Goal: Find specific page/section: Find specific page/section

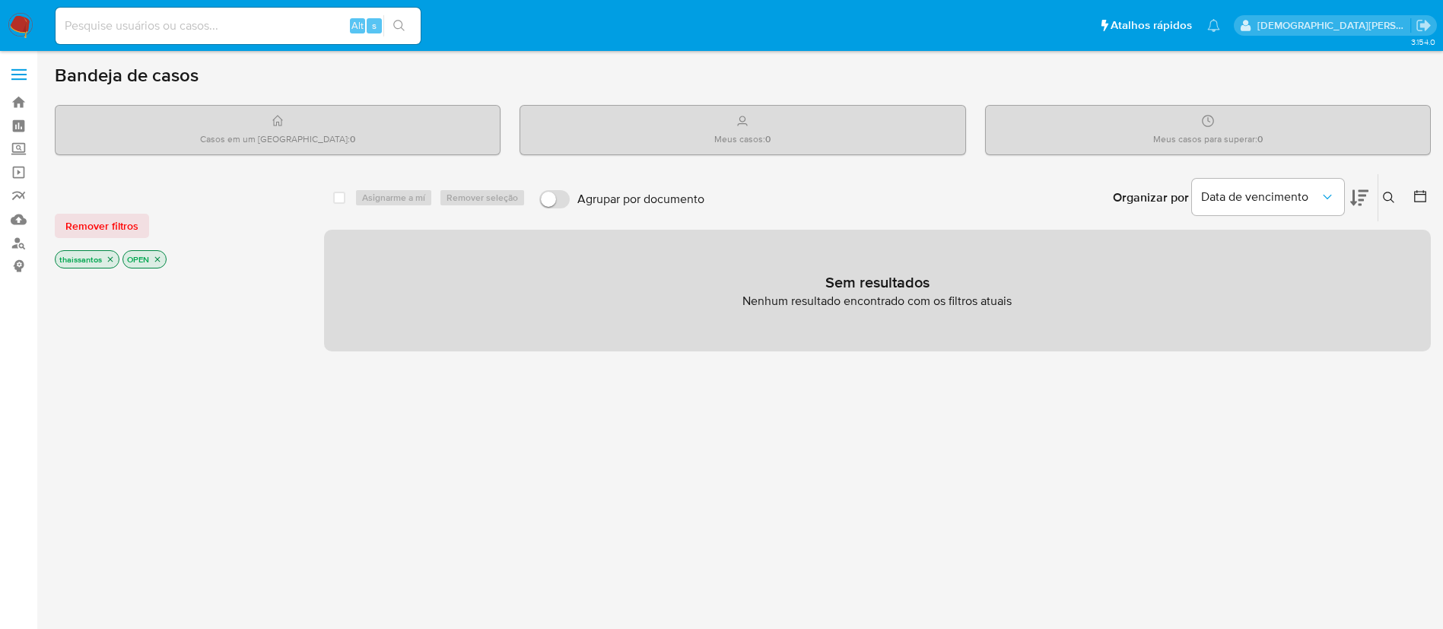
click at [113, 256] on icon "close-filter" at bounding box center [110, 259] width 9 height 9
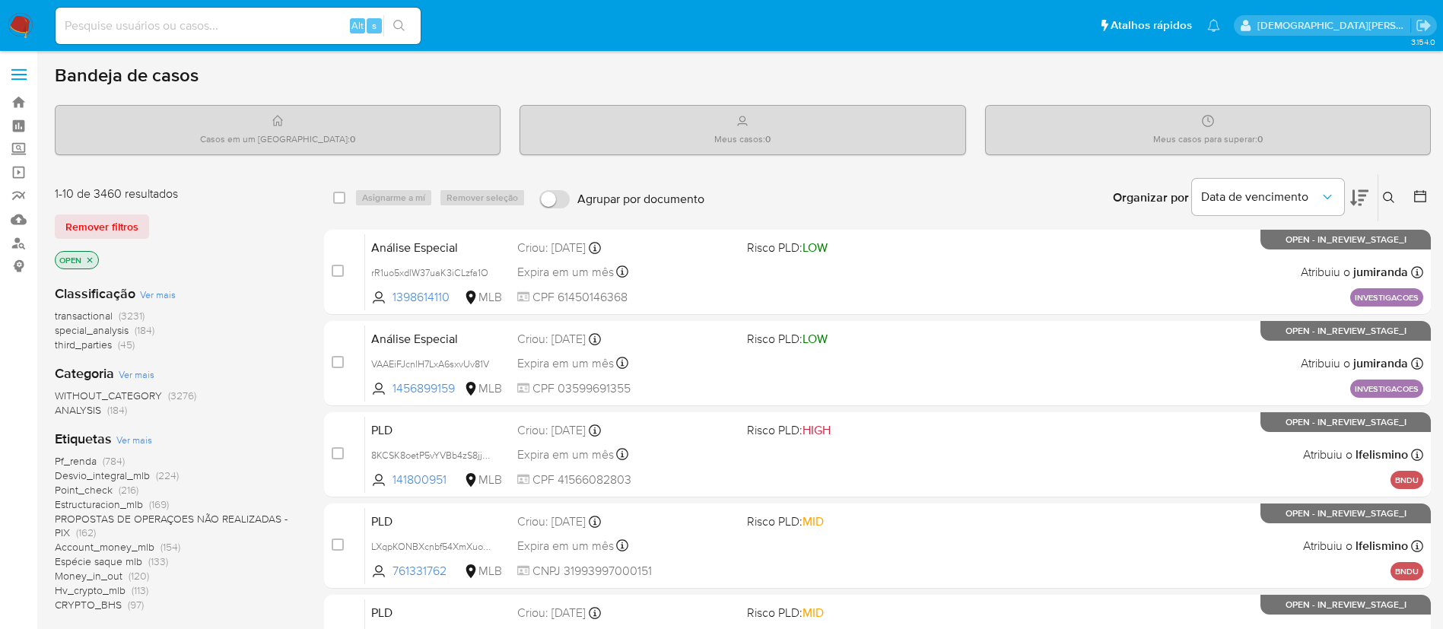
click at [295, 25] on input at bounding box center [238, 26] width 365 height 20
paste input "Oh5pojxBnfTKZv9H5Y0JE6q8"
type input "Oh5pojxBnfTKZv9H5Y0JE6q8"
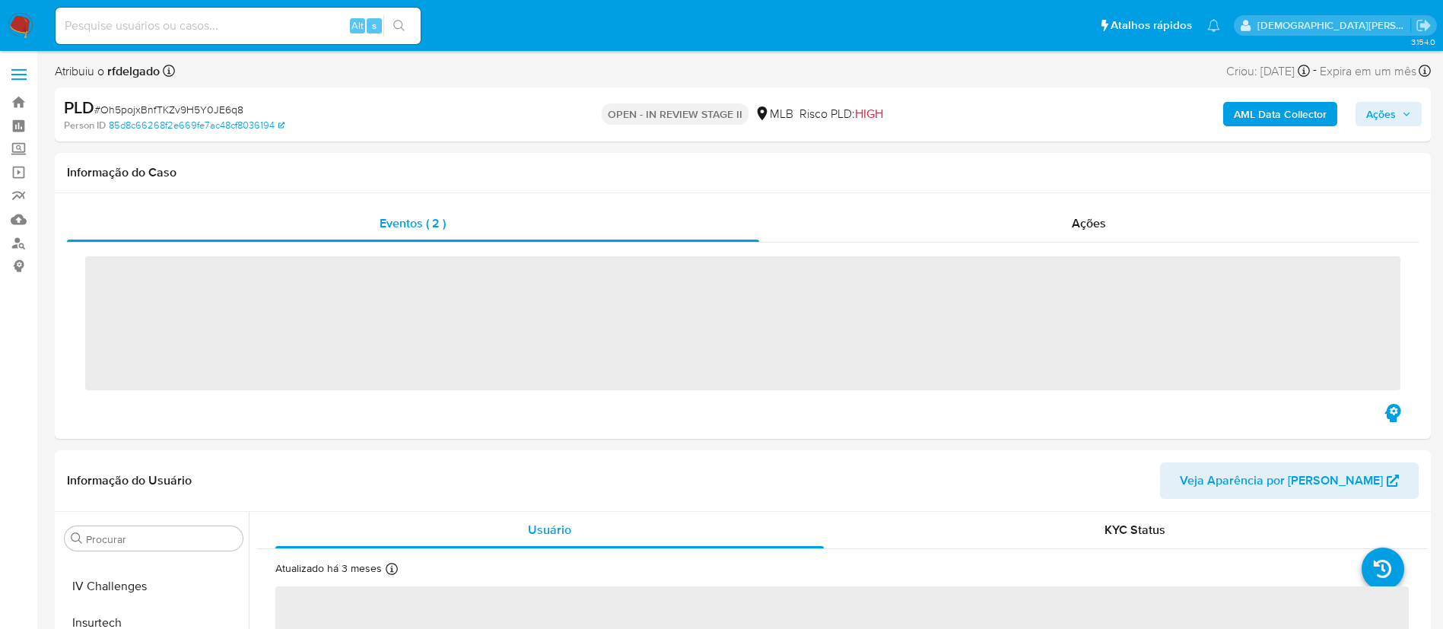
scroll to position [679, 0]
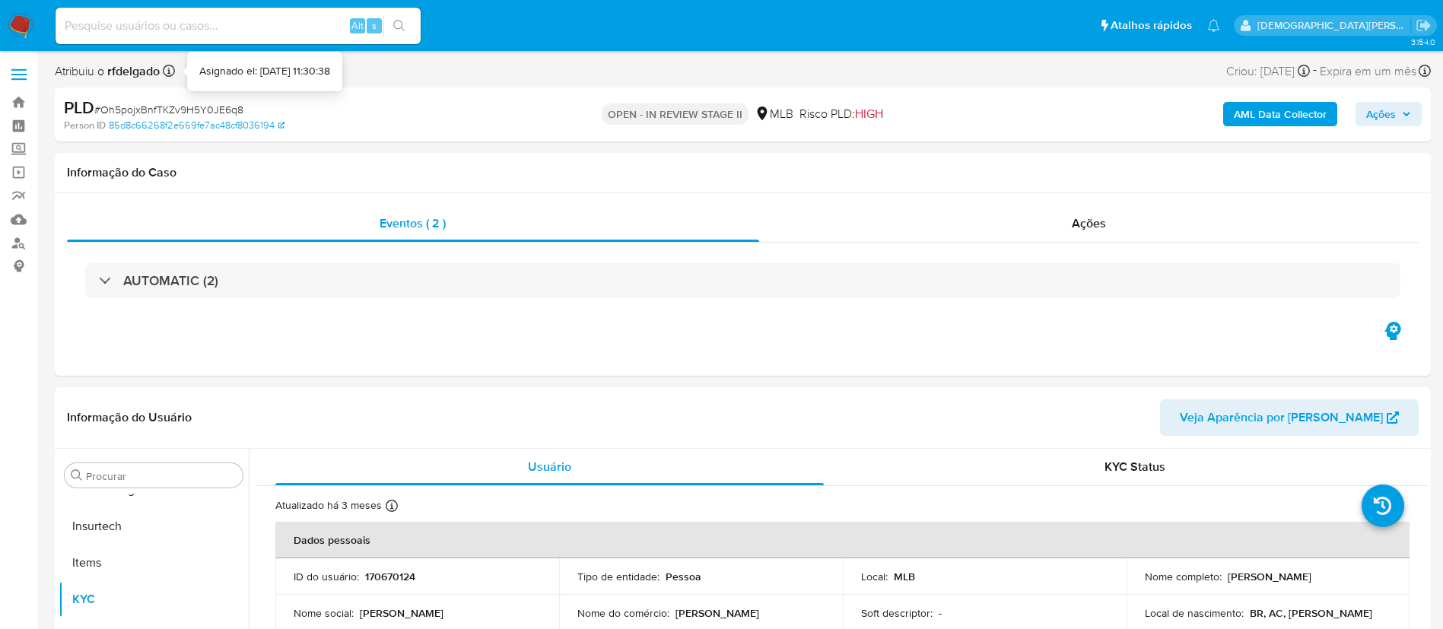
select select "10"
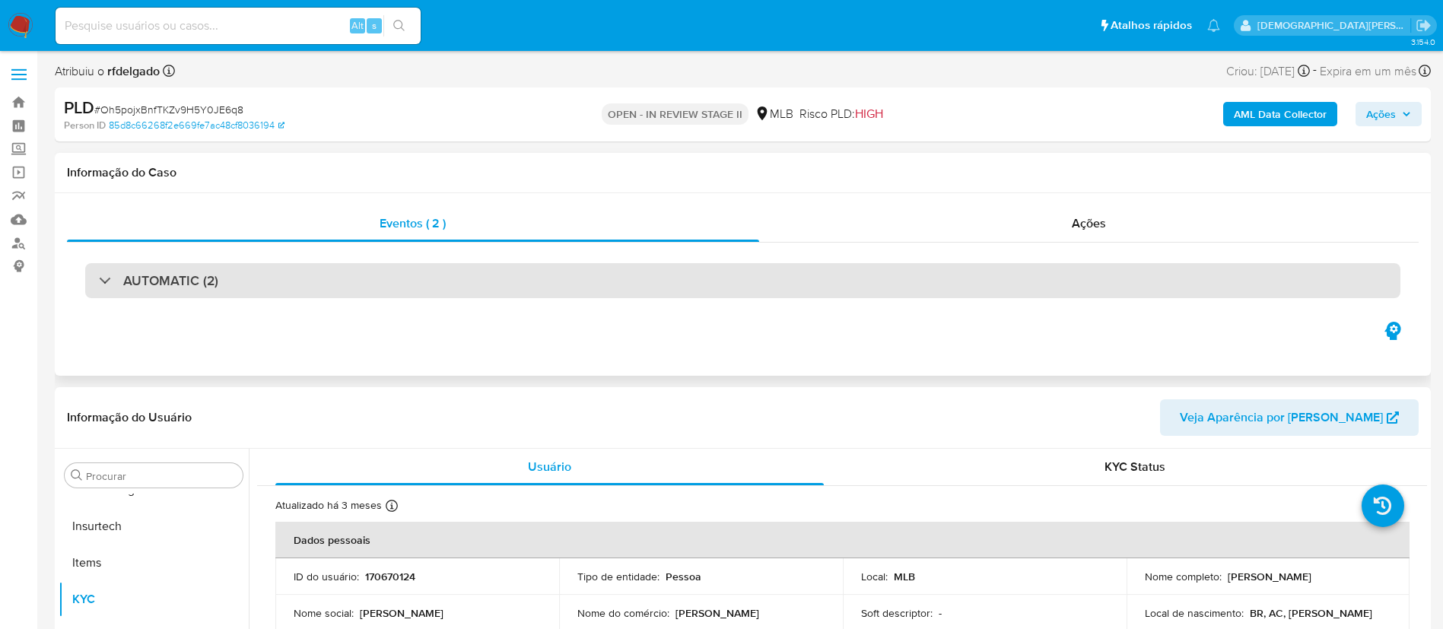
click at [827, 282] on div "AUTOMATIC (2)" at bounding box center [742, 280] width 1315 height 35
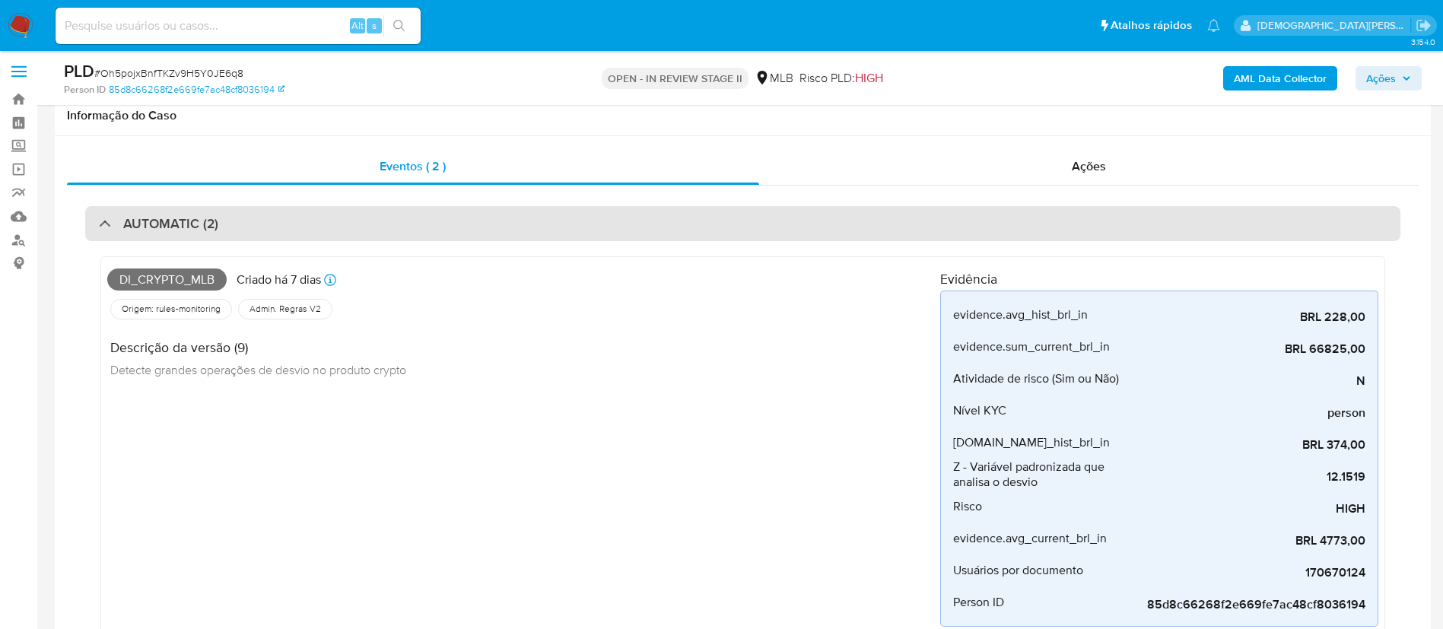
scroll to position [0, 0]
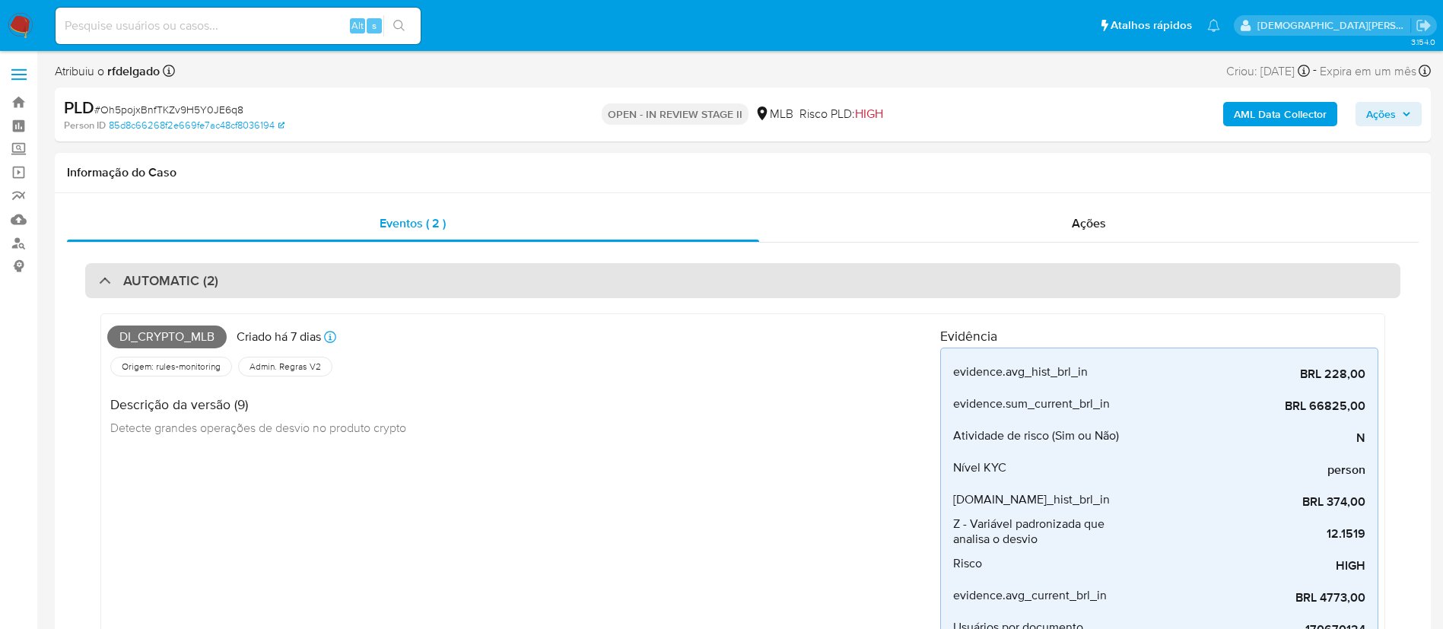
click at [827, 282] on div "AUTOMATIC (2)" at bounding box center [742, 280] width 1315 height 35
